Goal: Transaction & Acquisition: Purchase product/service

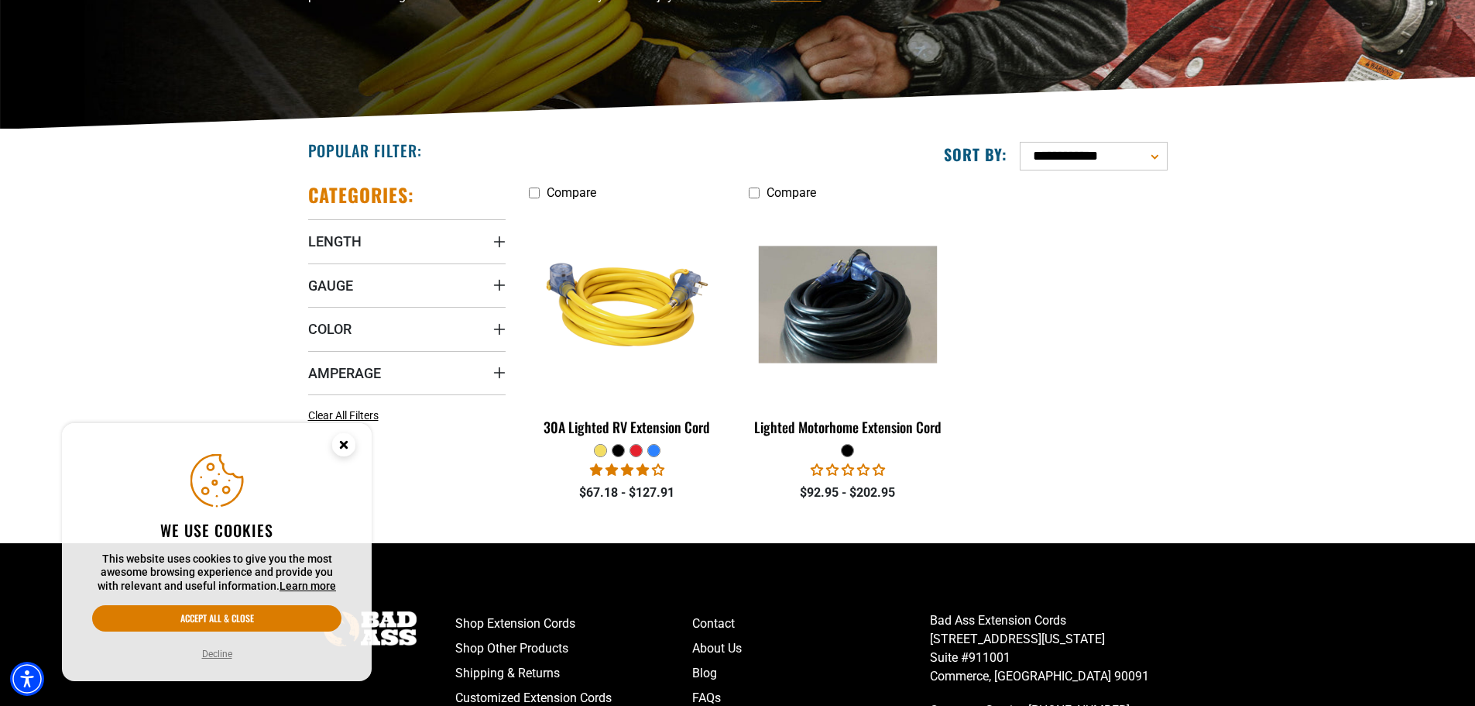
scroll to position [310, 0]
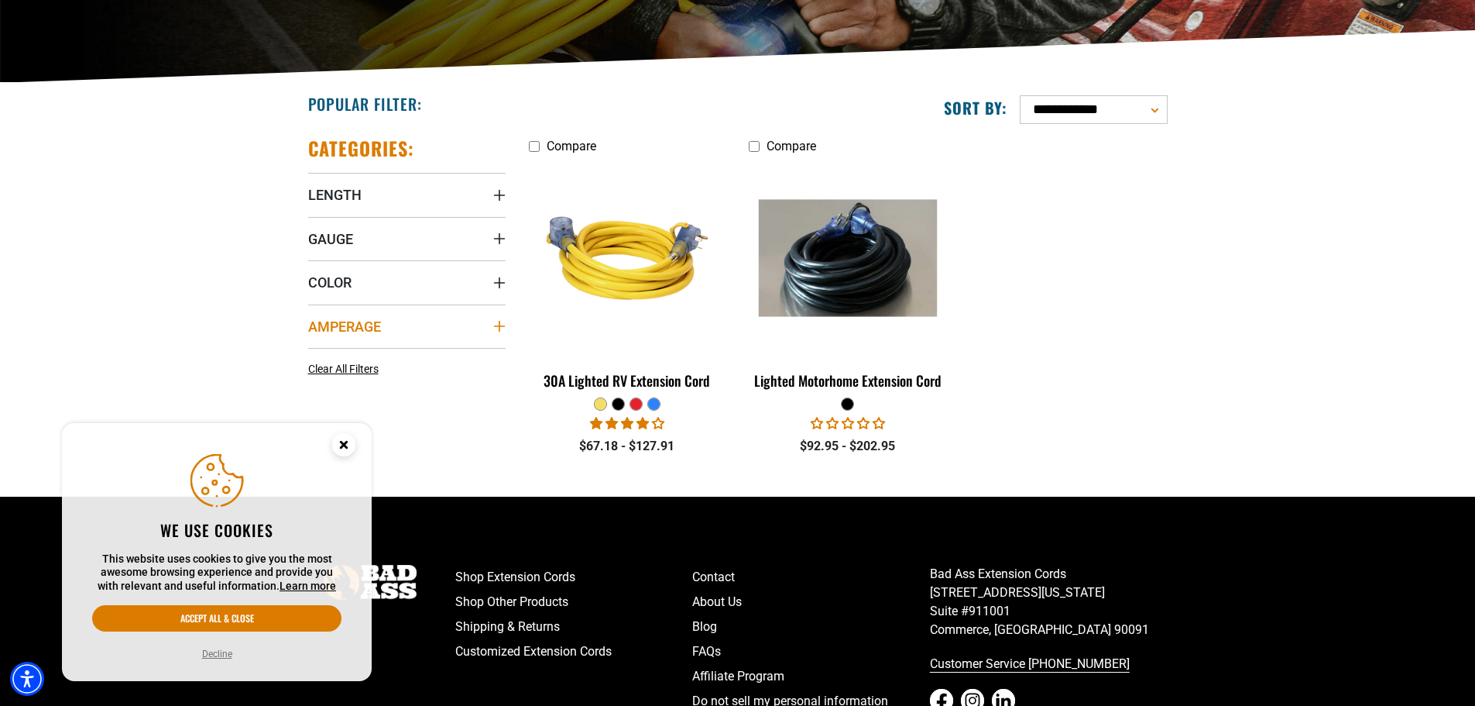
click at [498, 327] on icon "Amperage" at bounding box center [498, 326] width 11 height 11
click at [321, 360] on label "30 (1) 30 (1 product)" at bounding box center [357, 358] width 99 height 20
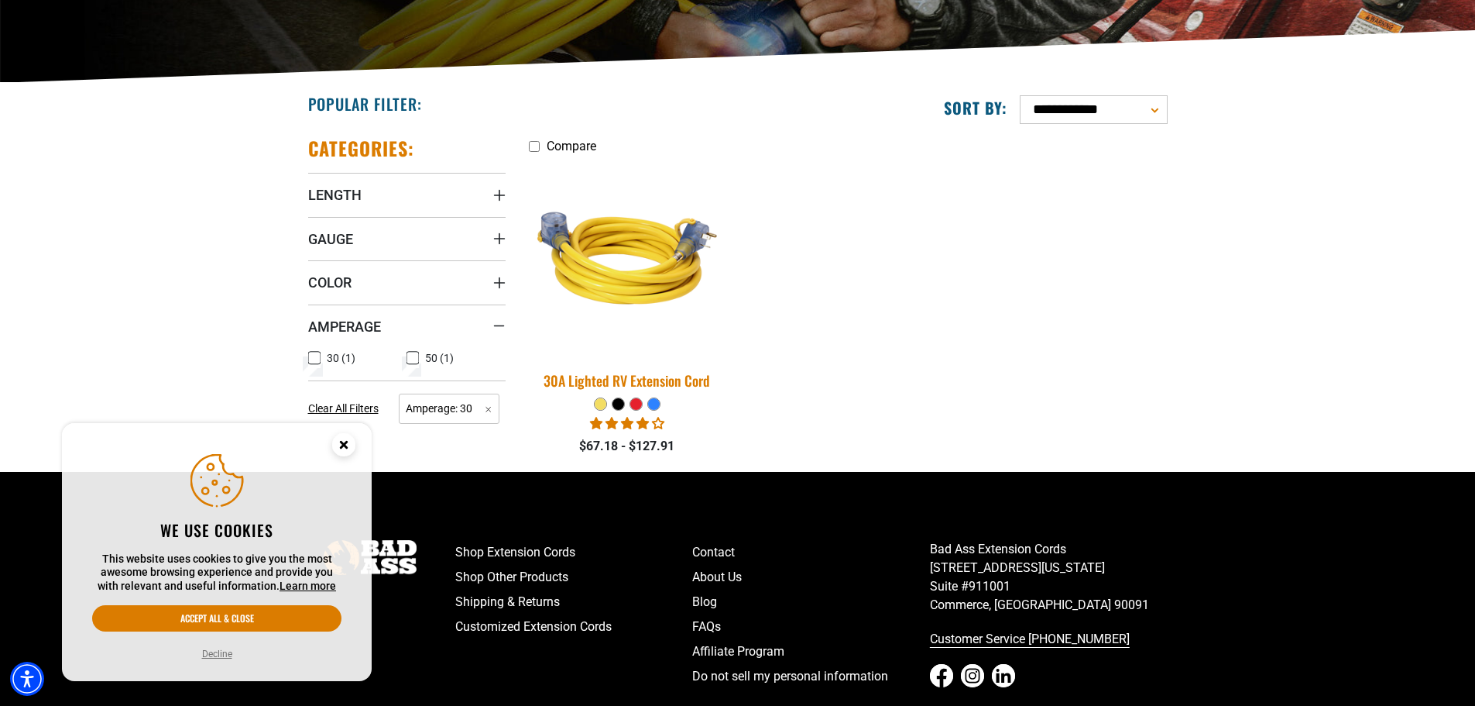
click at [637, 292] on img at bounding box center [627, 258] width 217 height 198
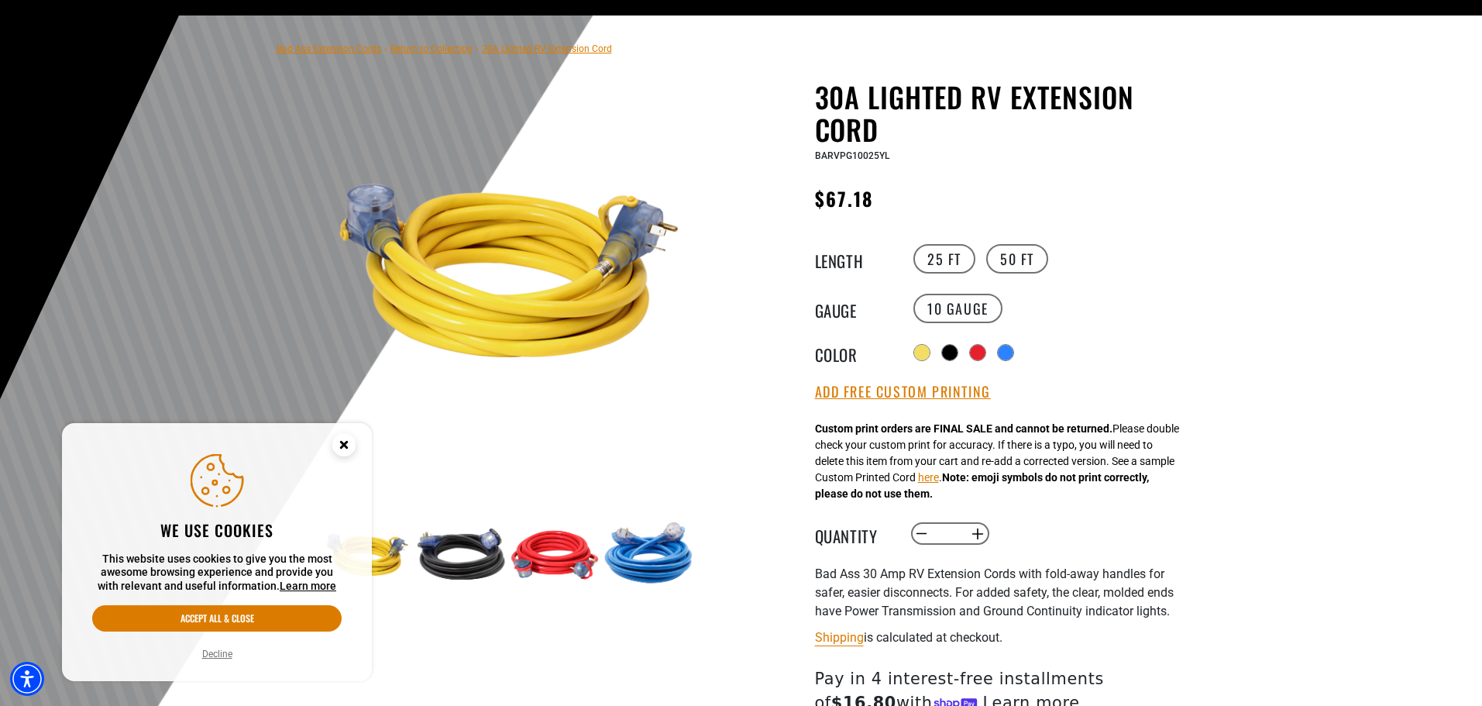
scroll to position [155, 0]
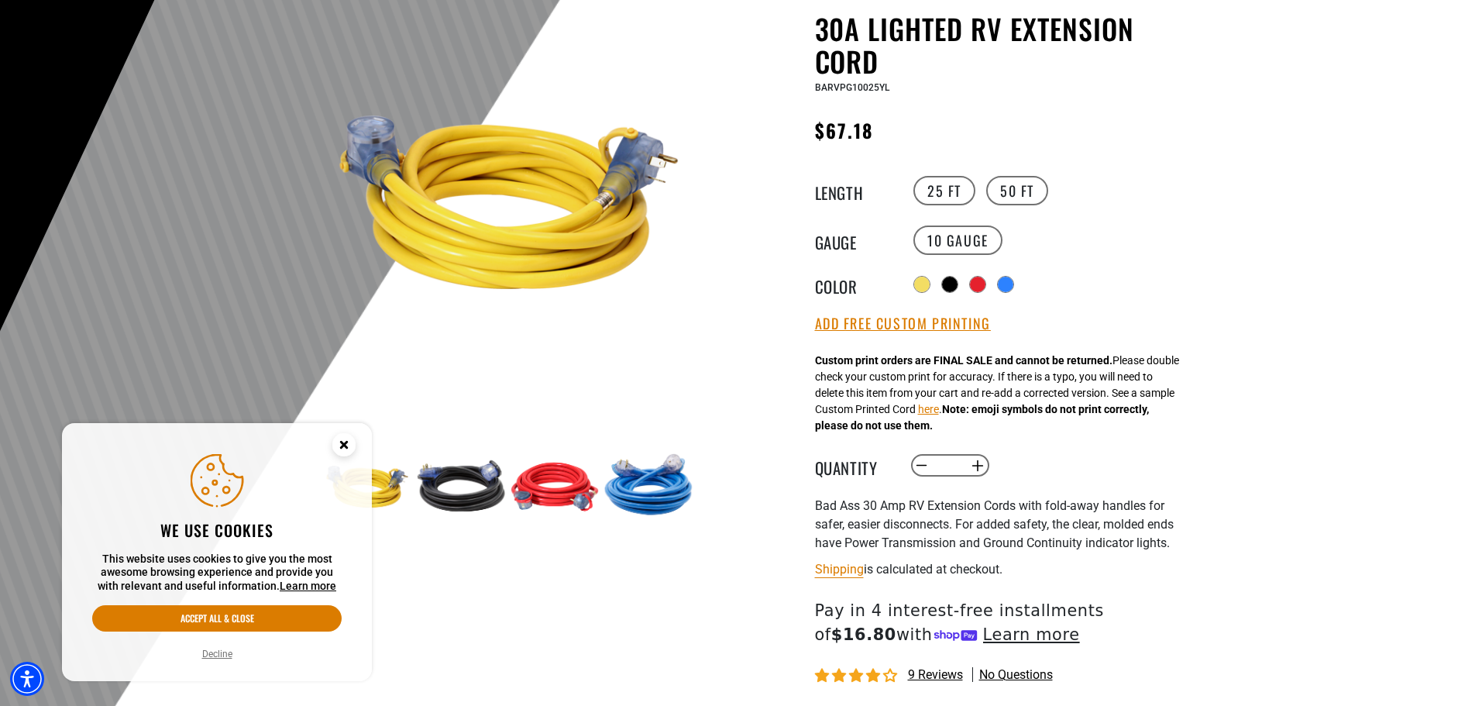
drag, startPoint x: 481, startPoint y: 355, endPoint x: 506, endPoint y: 285, distance: 74.7
click at [506, 285] on img at bounding box center [508, 201] width 373 height 373
click at [350, 437] on circle "Close this option" at bounding box center [343, 444] width 23 height 23
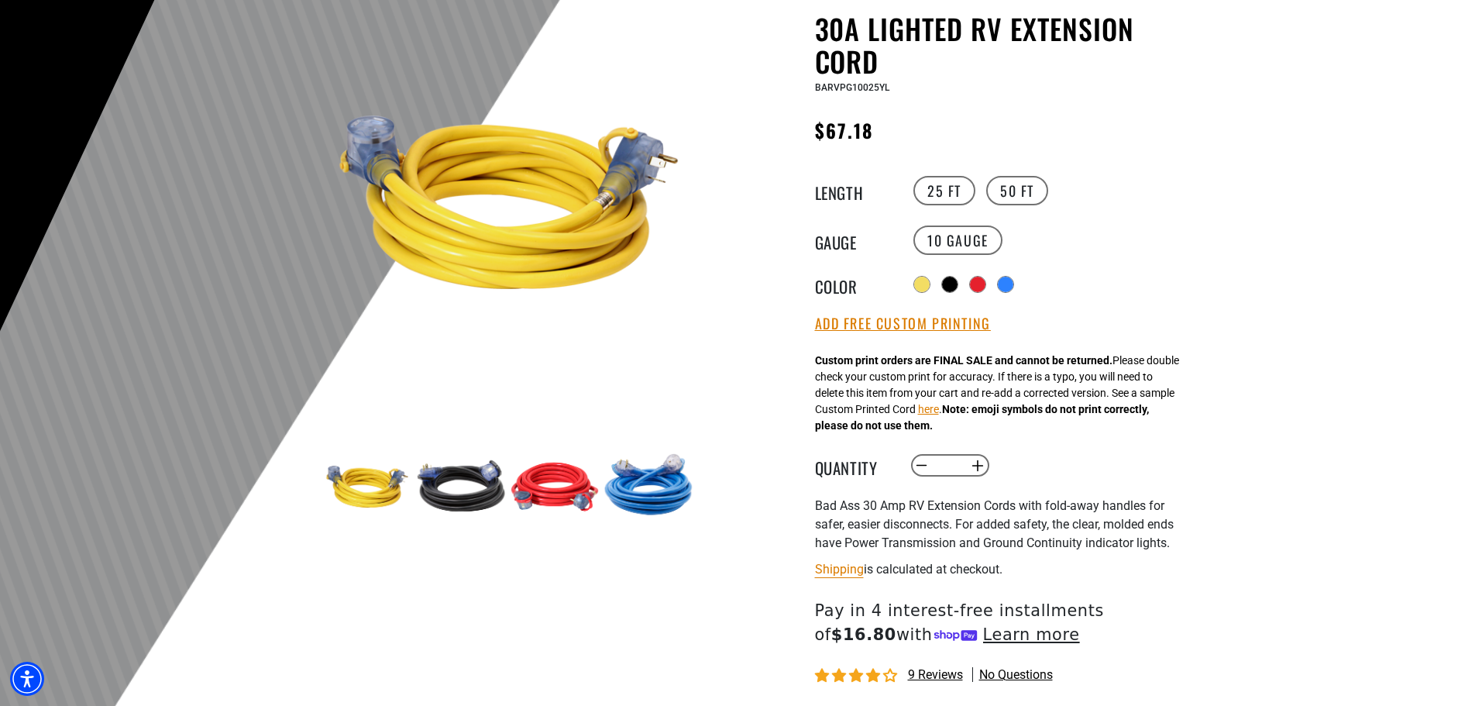
click at [458, 206] on img at bounding box center [508, 201] width 373 height 373
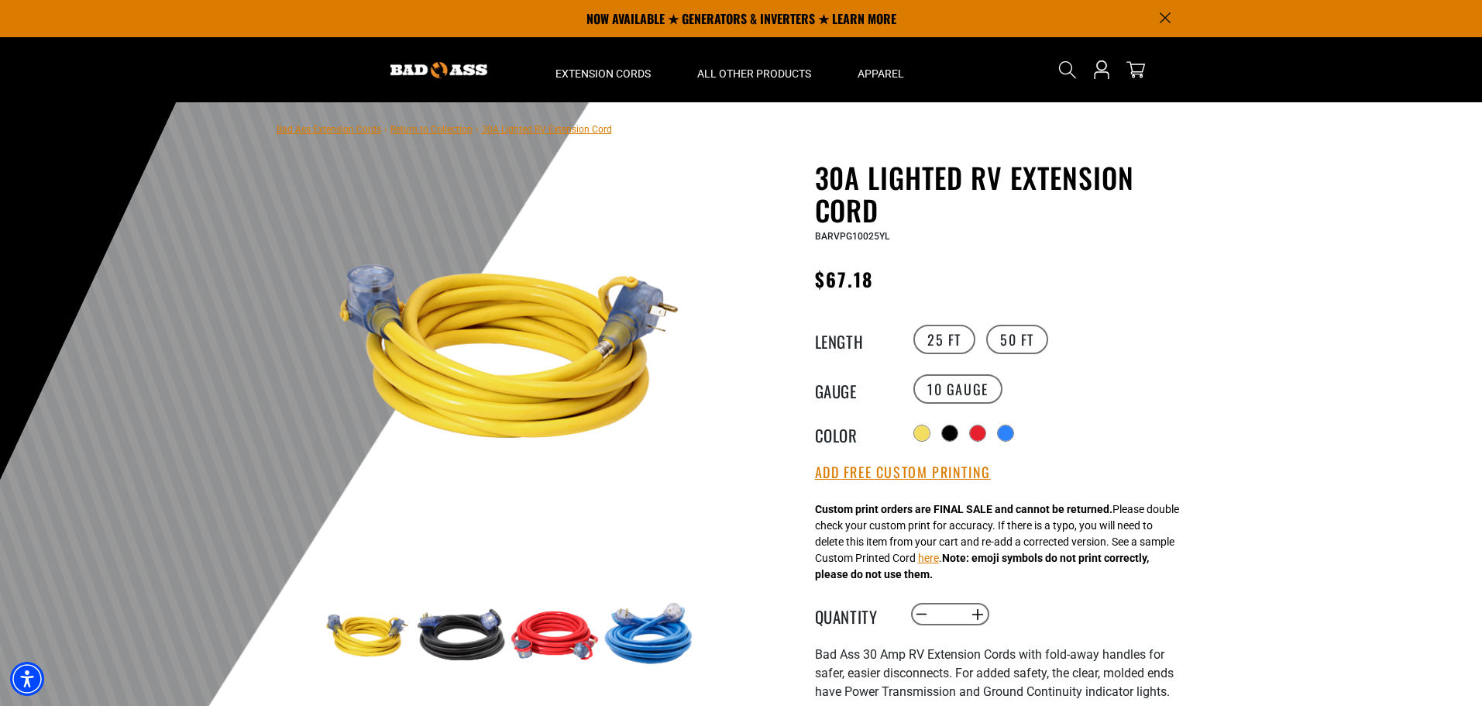
scroll to position [0, 0]
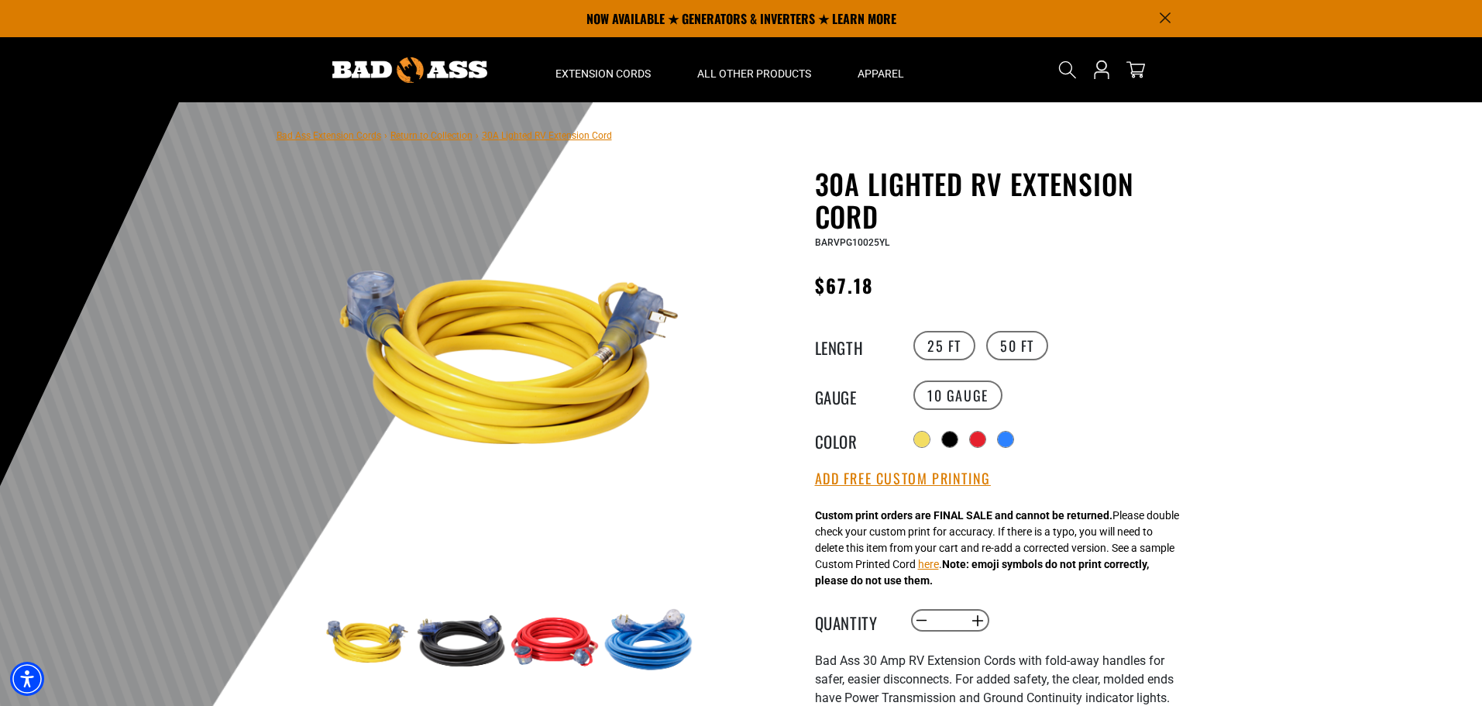
click at [651, 643] on img at bounding box center [648, 641] width 90 height 90
